Goal: Information Seeking & Learning: Understand process/instructions

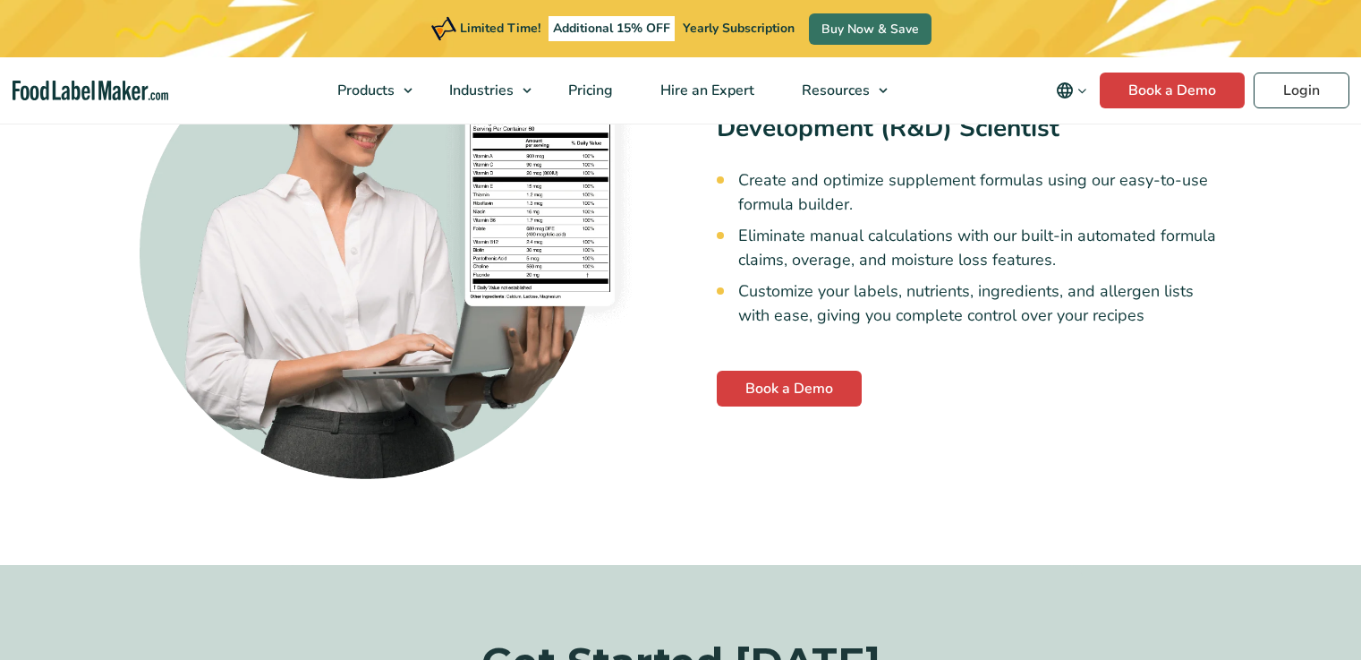
scroll to position [4792, 0]
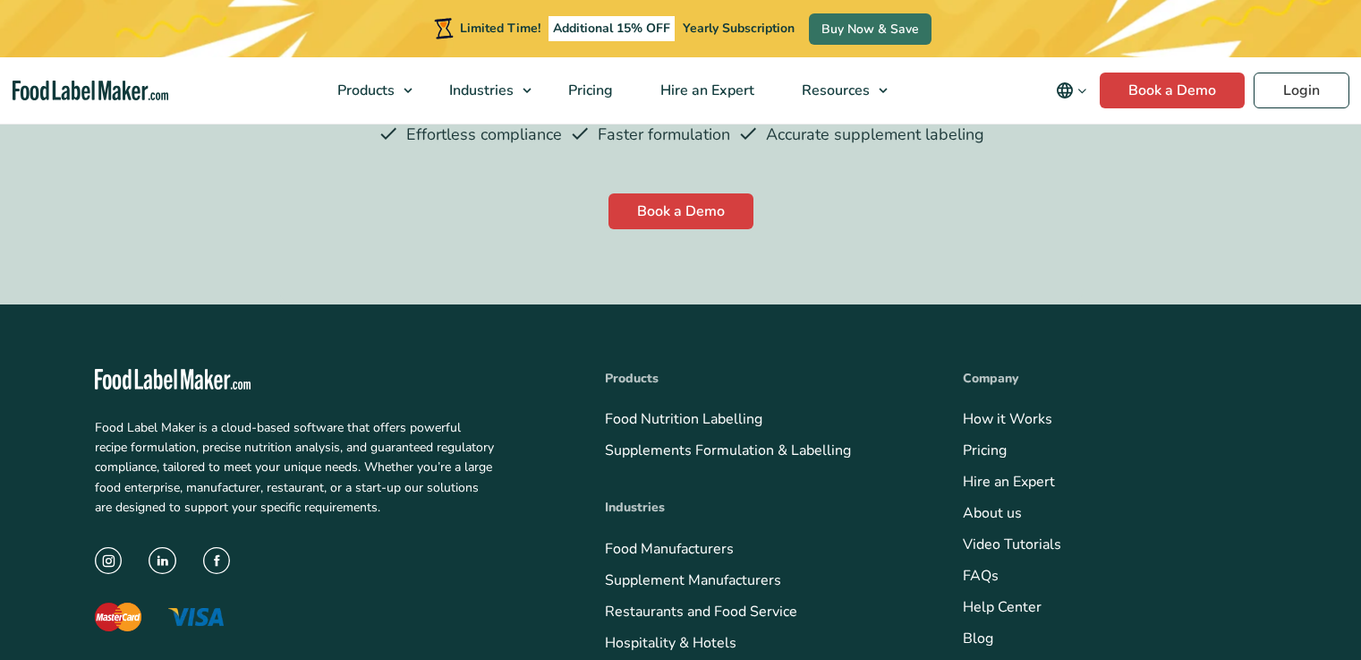
click at [963, 628] on link "Blog" at bounding box center [978, 638] width 30 height 20
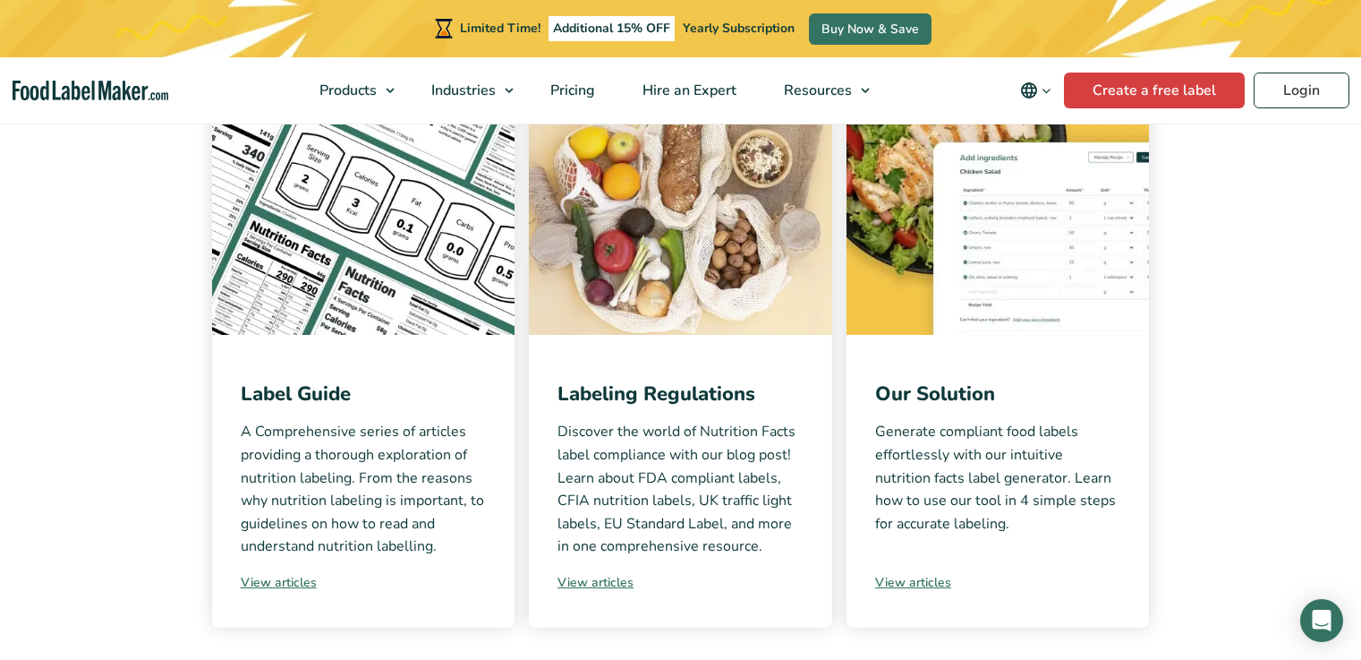
scroll to position [964, 0]
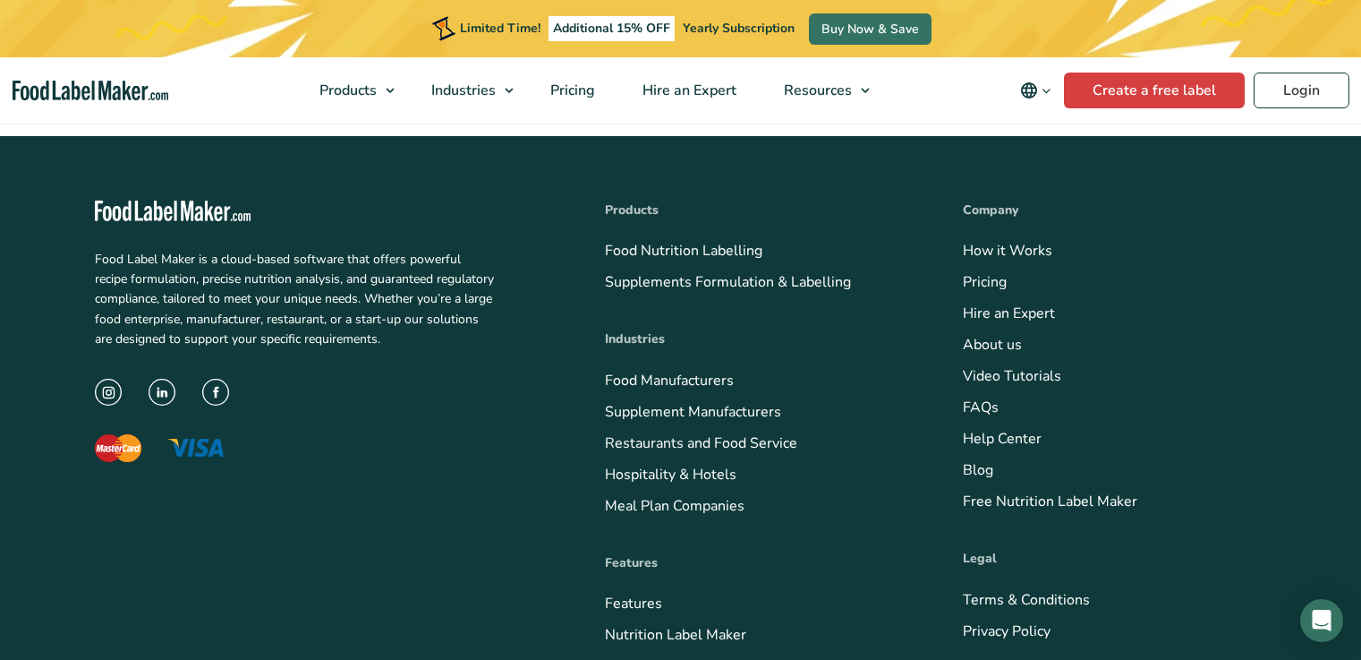
click at [963, 386] on link "Video Tutorials" at bounding box center [1012, 376] width 98 height 20
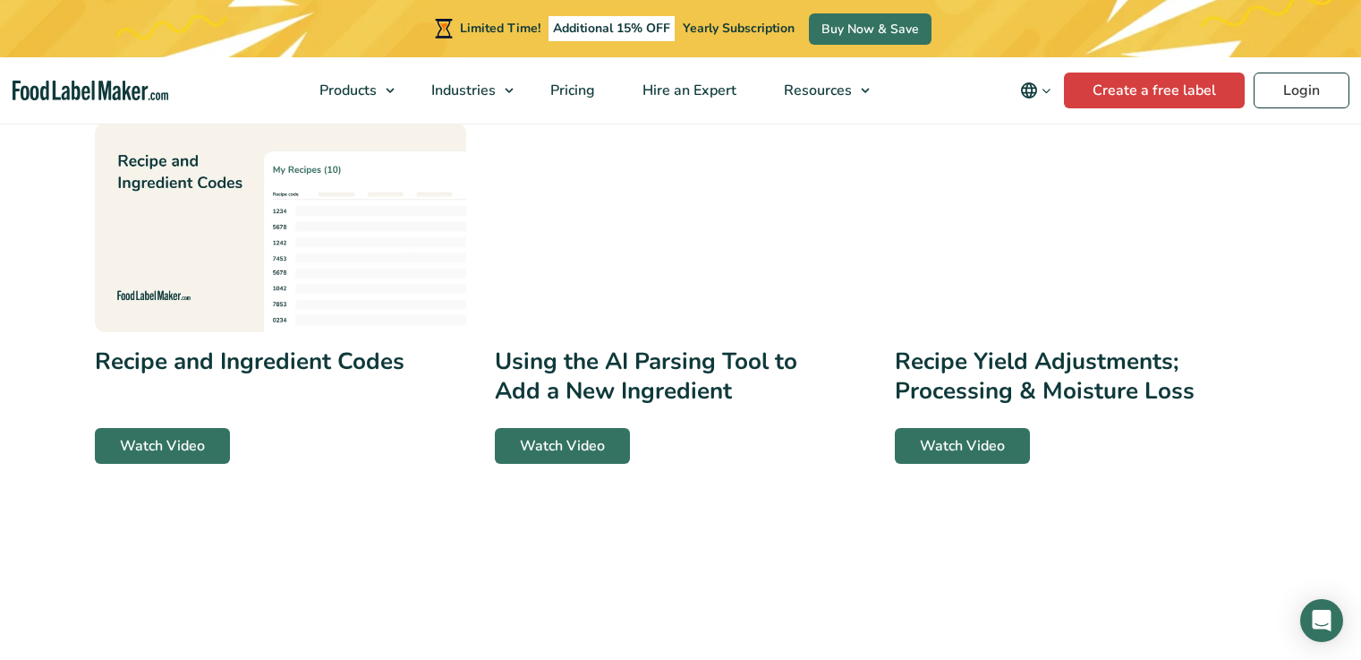
scroll to position [851, 0]
